Goal: Transaction & Acquisition: Purchase product/service

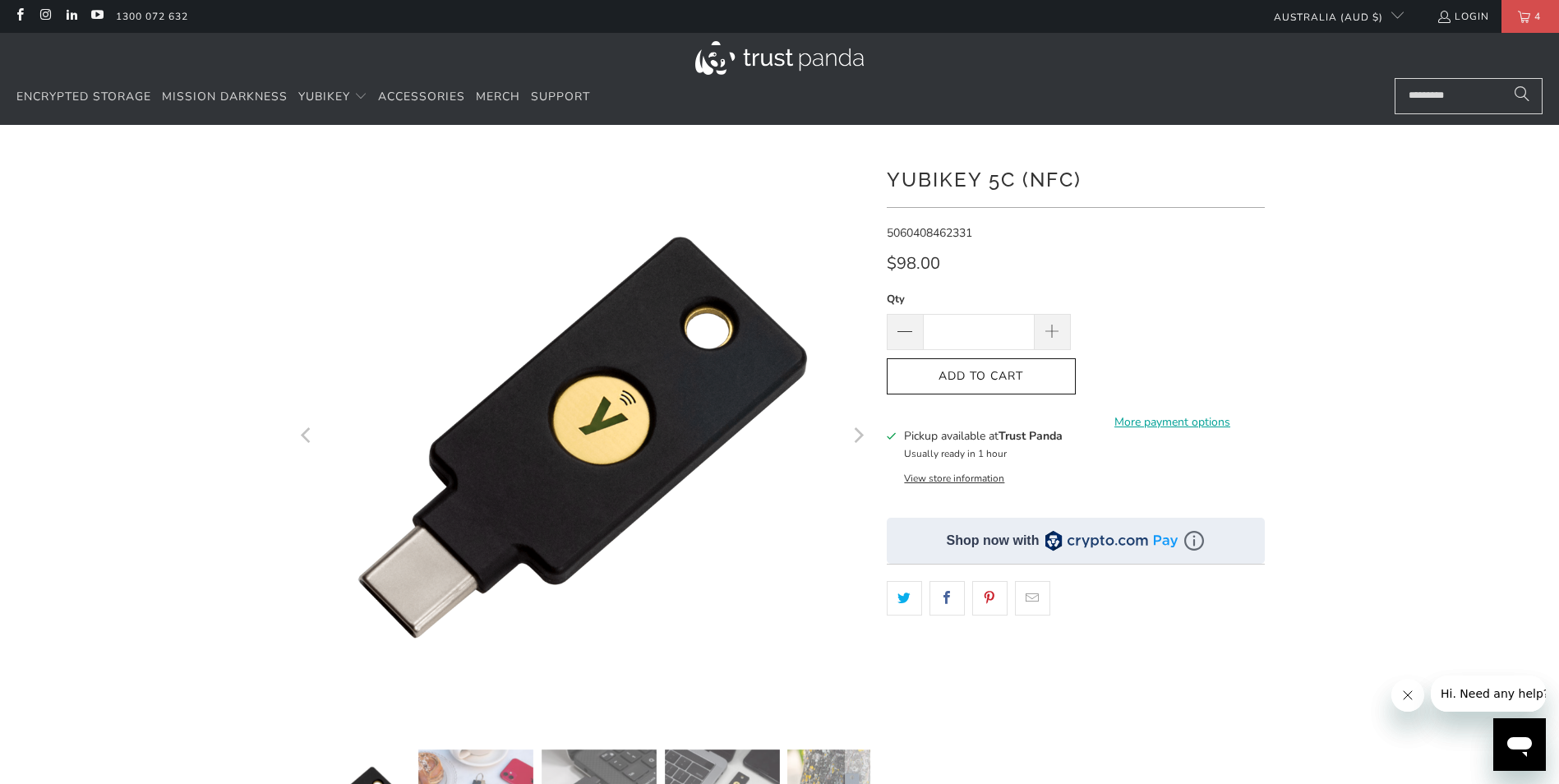
click at [986, 322] on input "*" at bounding box center [978, 332] width 111 height 37
type input "*"
click at [989, 383] on icon "button" at bounding box center [982, 377] width 26 height 26
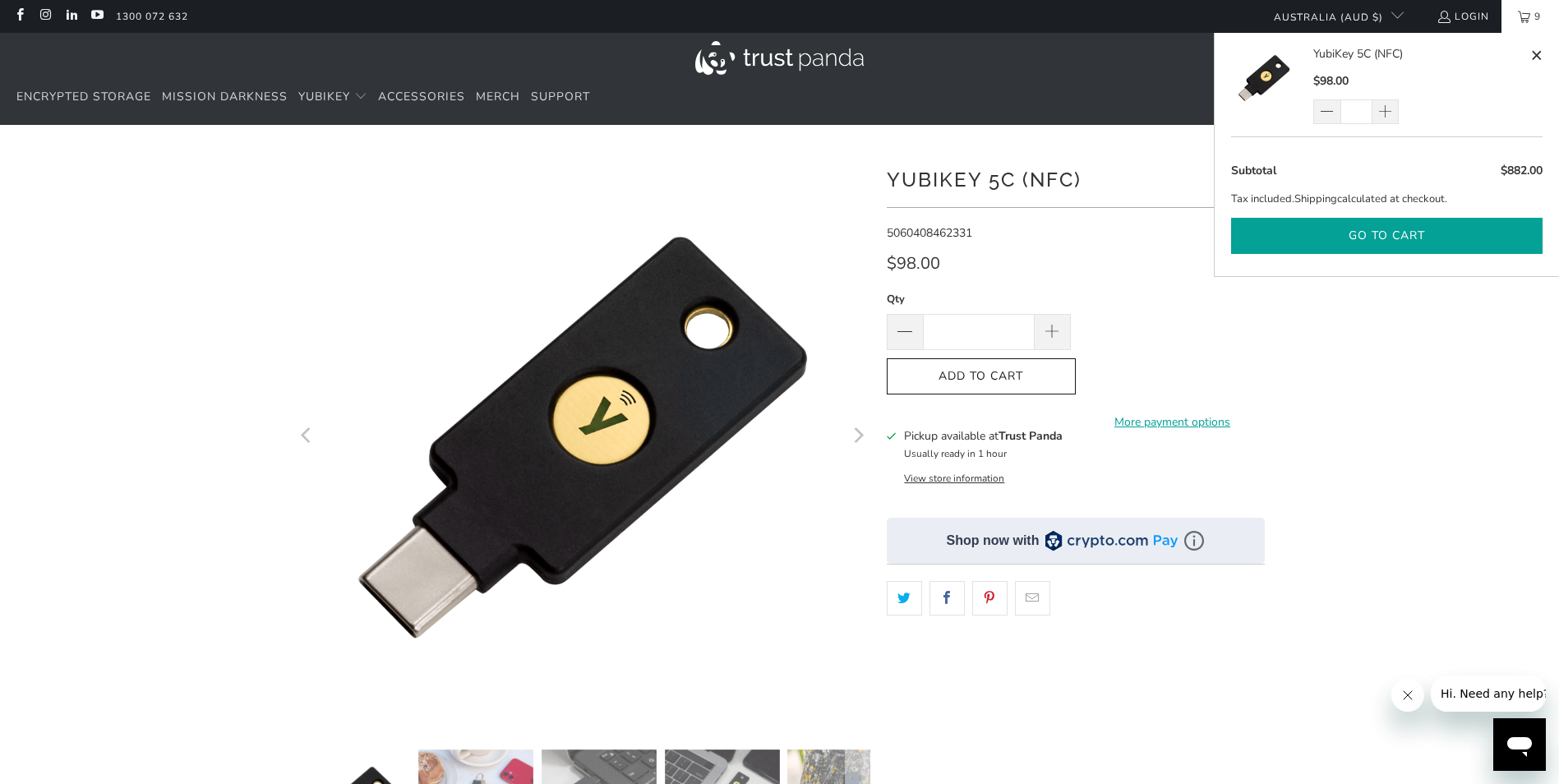
click at [1406, 238] on button "Go to cart" at bounding box center [1387, 236] width 312 height 37
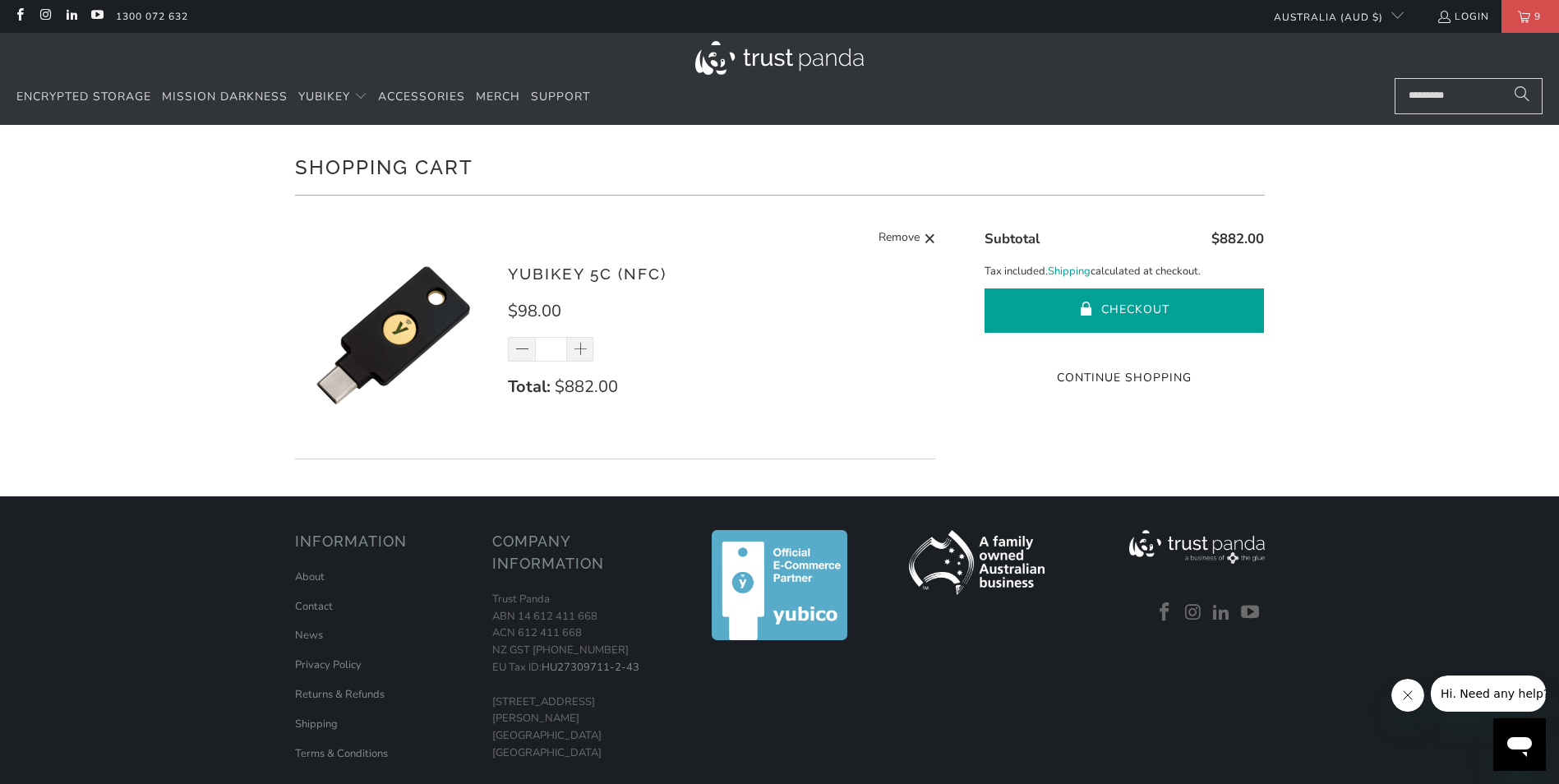
click at [1167, 315] on button "Checkout" at bounding box center [1124, 310] width 279 height 44
